Goal: Task Accomplishment & Management: Manage account settings

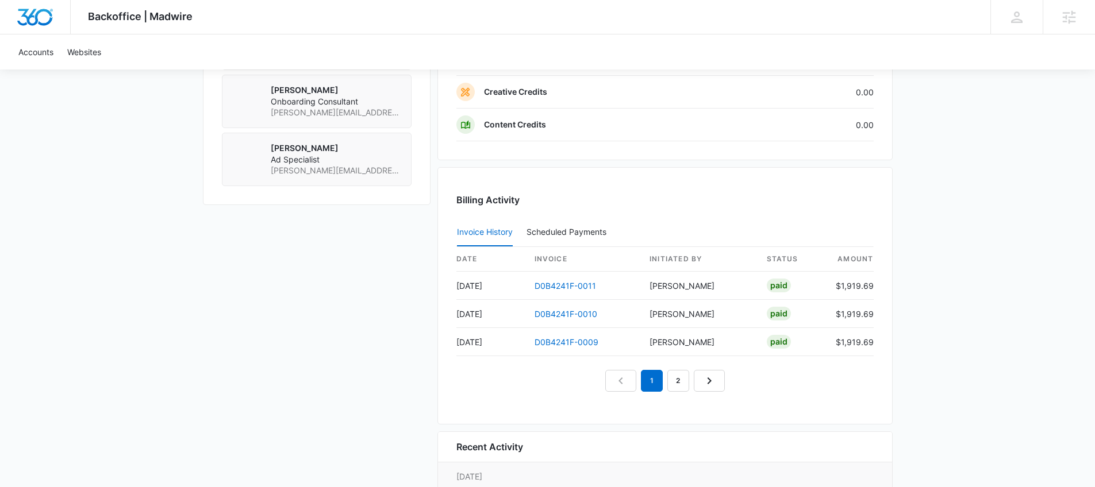
scroll to position [1080, 0]
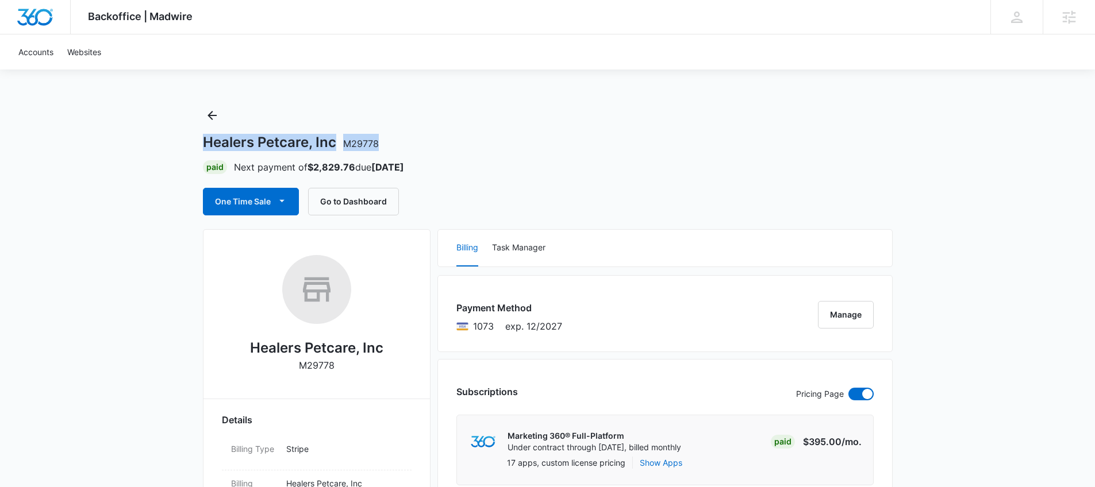
drag, startPoint x: 382, startPoint y: 143, endPoint x: 199, endPoint y: 145, distance: 182.1
copy h1 "Healers Petcare, Inc M29778"
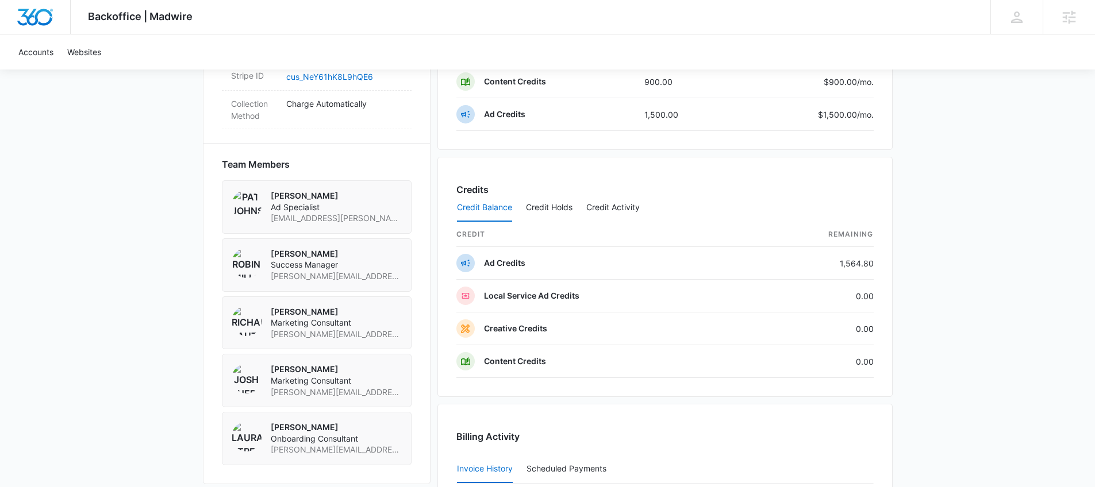
scroll to position [747, 0]
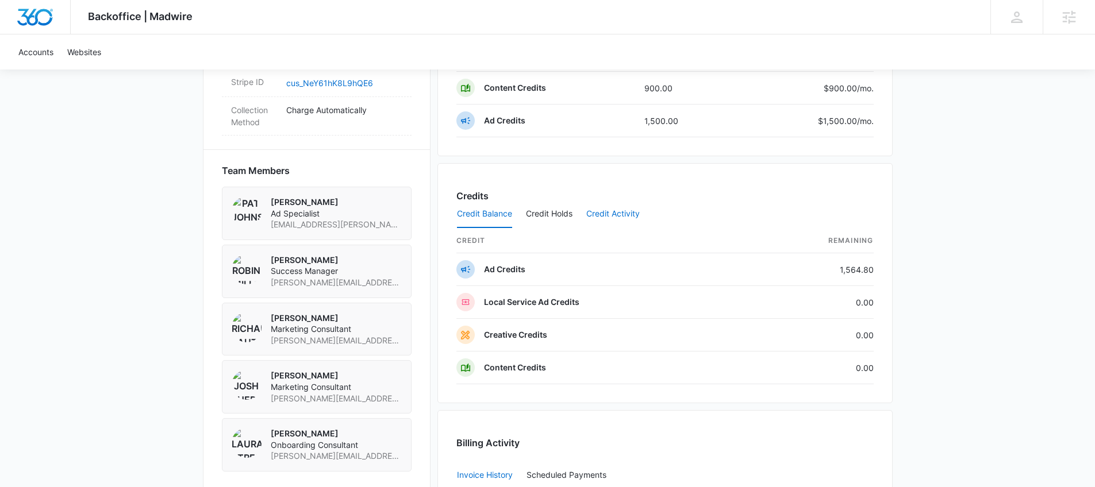
click at [618, 214] on button "Credit Activity" at bounding box center [612, 215] width 53 height 28
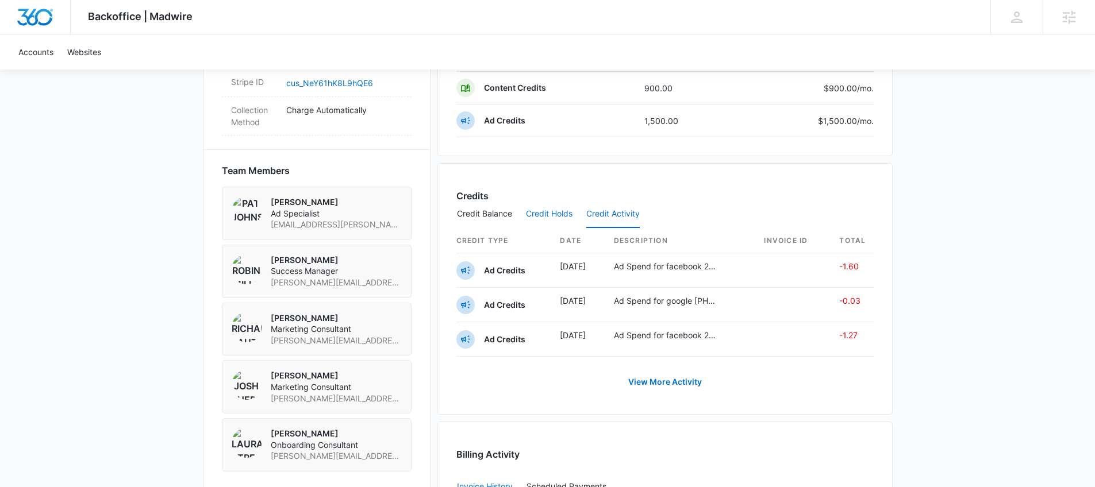
click at [547, 212] on button "Credit Holds" at bounding box center [549, 215] width 47 height 28
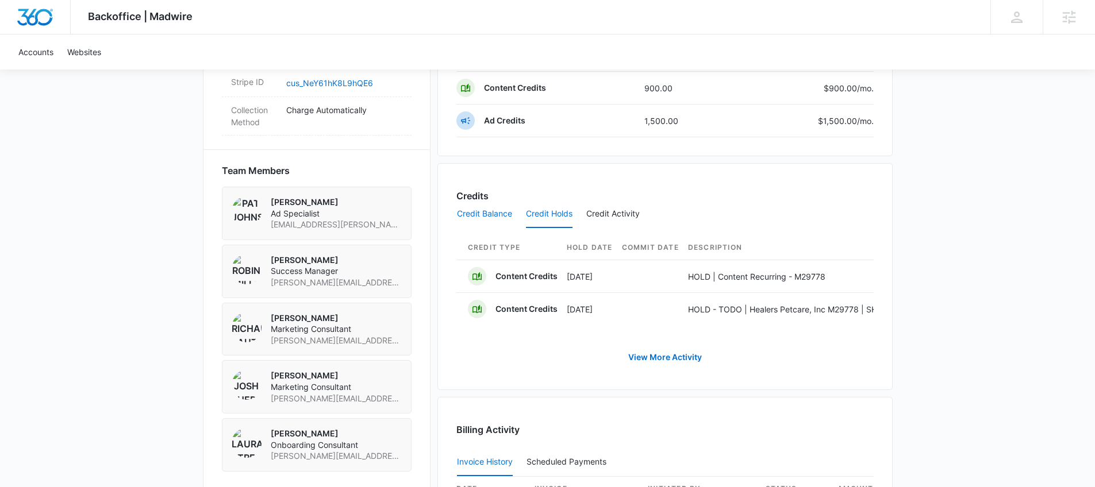
click at [488, 217] on button "Credit Balance" at bounding box center [484, 215] width 55 height 28
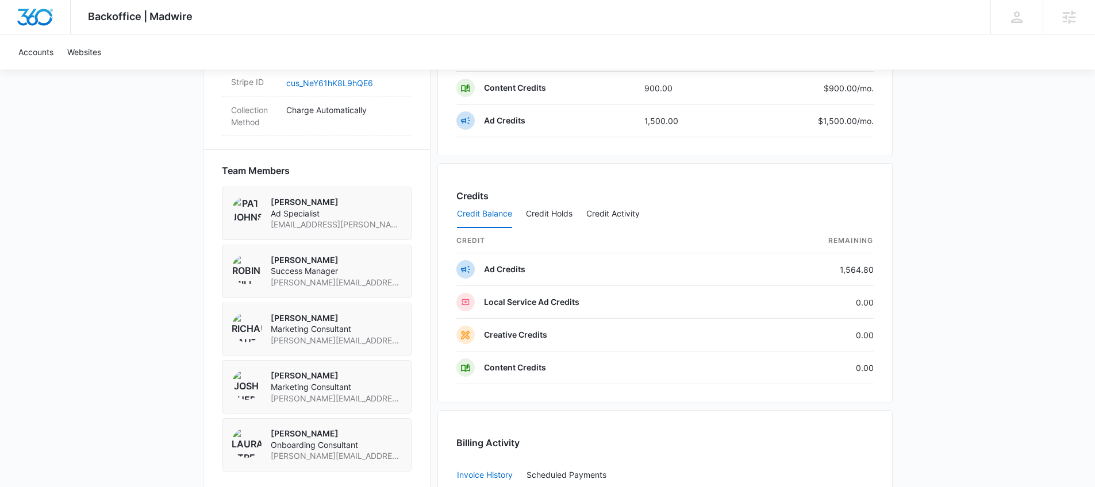
click at [965, 209] on div "Backoffice | Madwire Apps Settings RB [PERSON_NAME] [PERSON_NAME][EMAIL_ADDRESS…" at bounding box center [547, 34] width 1095 height 1562
